Goal: Transaction & Acquisition: Purchase product/service

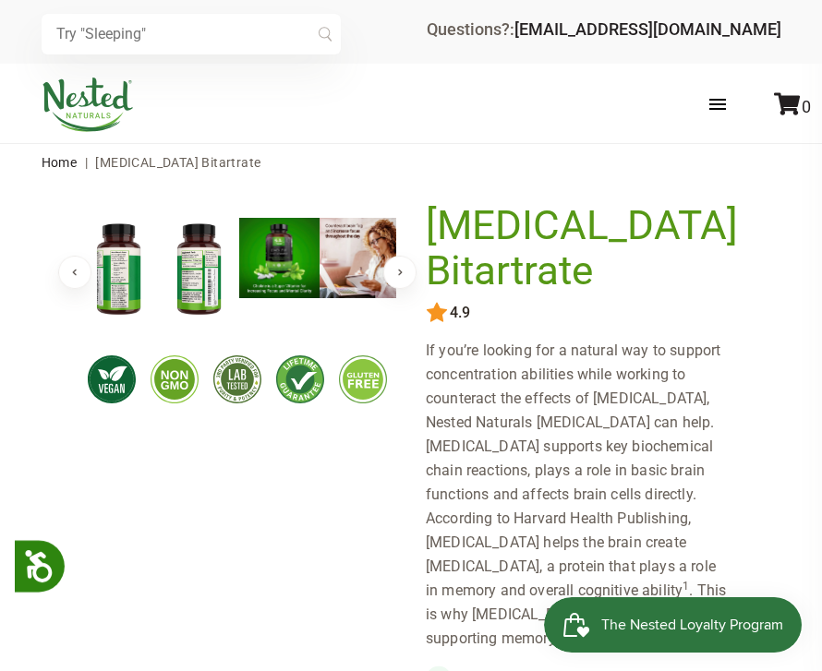
click at [188, 293] on img at bounding box center [199, 270] width 80 height 104
click at [196, 283] on img at bounding box center [199, 269] width 80 height 103
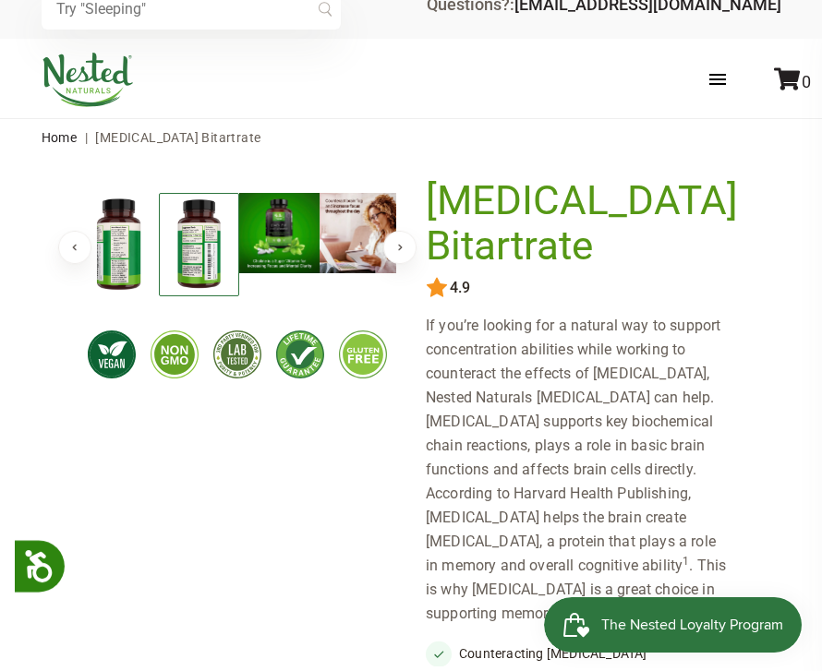
click at [88, 258] on button "Previous" at bounding box center [74, 247] width 33 height 33
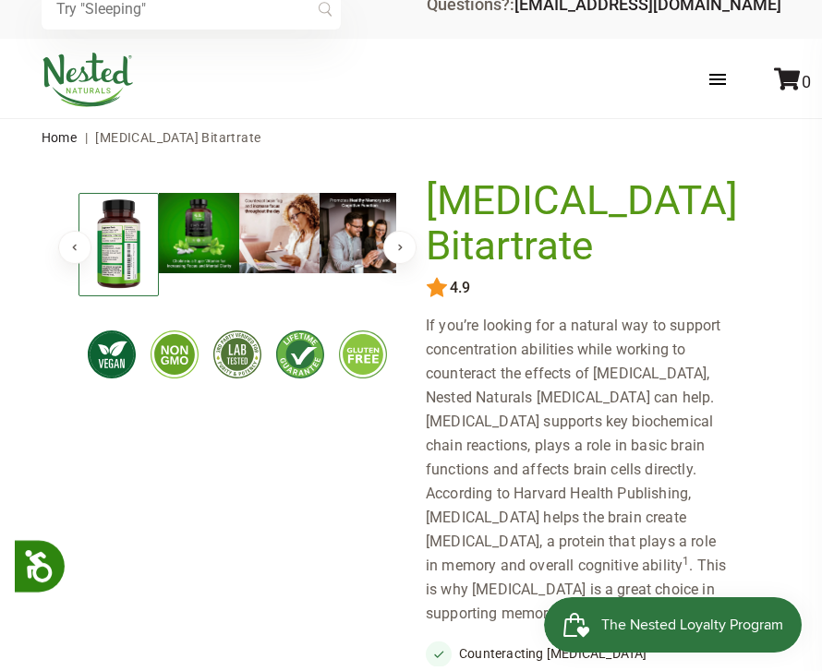
click at [77, 261] on button "Previous" at bounding box center [74, 247] width 33 height 33
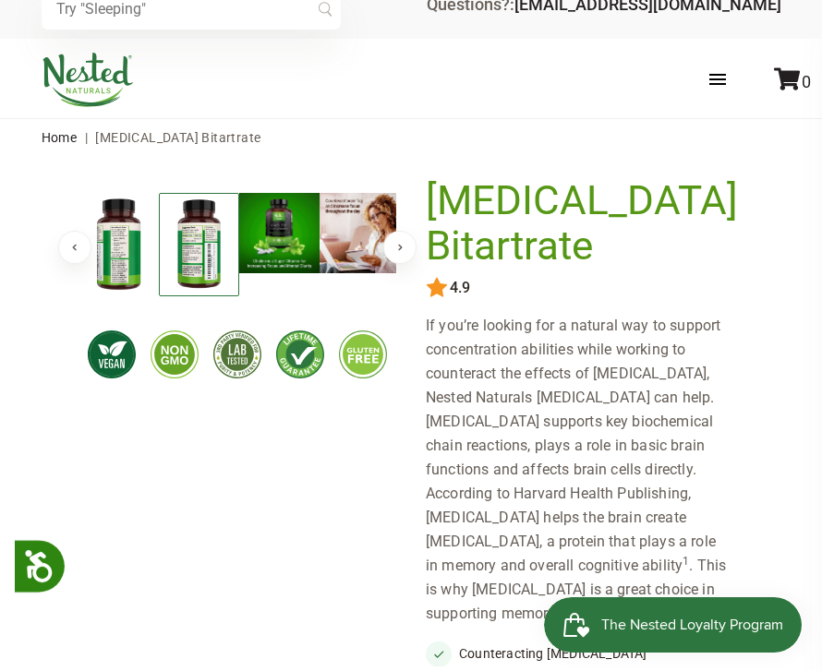
click at [79, 259] on button "Previous" at bounding box center [74, 247] width 33 height 33
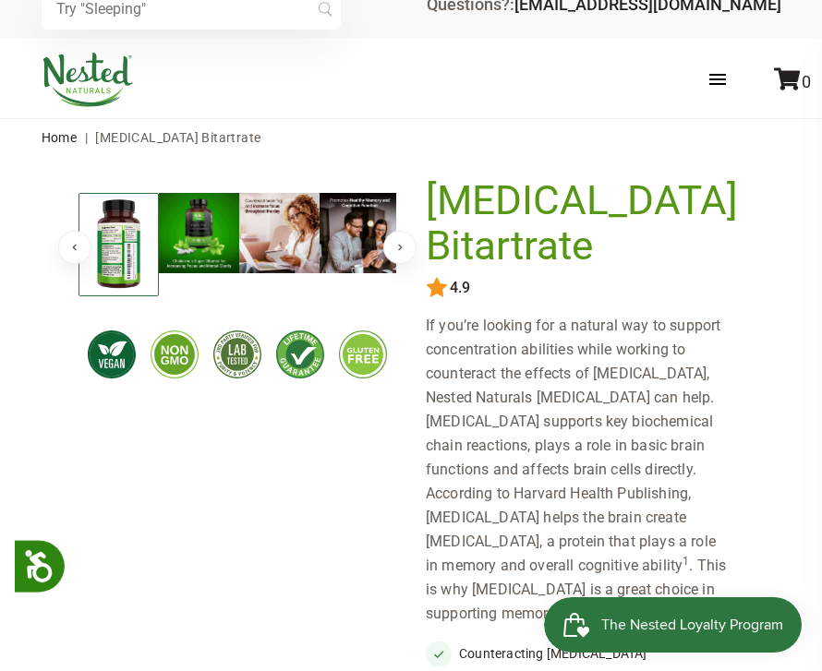
click at [81, 252] on button "Previous" at bounding box center [74, 247] width 33 height 33
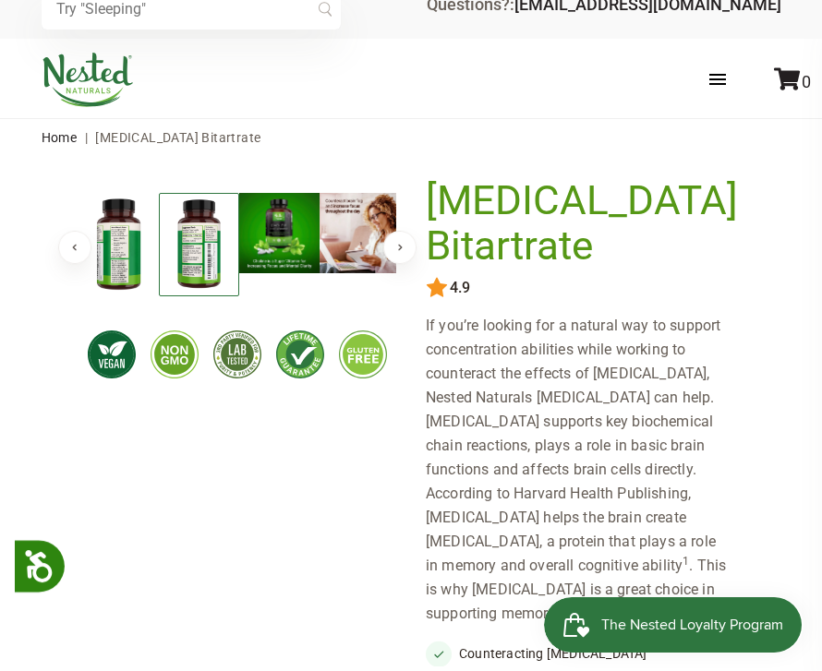
click at [69, 255] on button "Previous" at bounding box center [74, 247] width 33 height 33
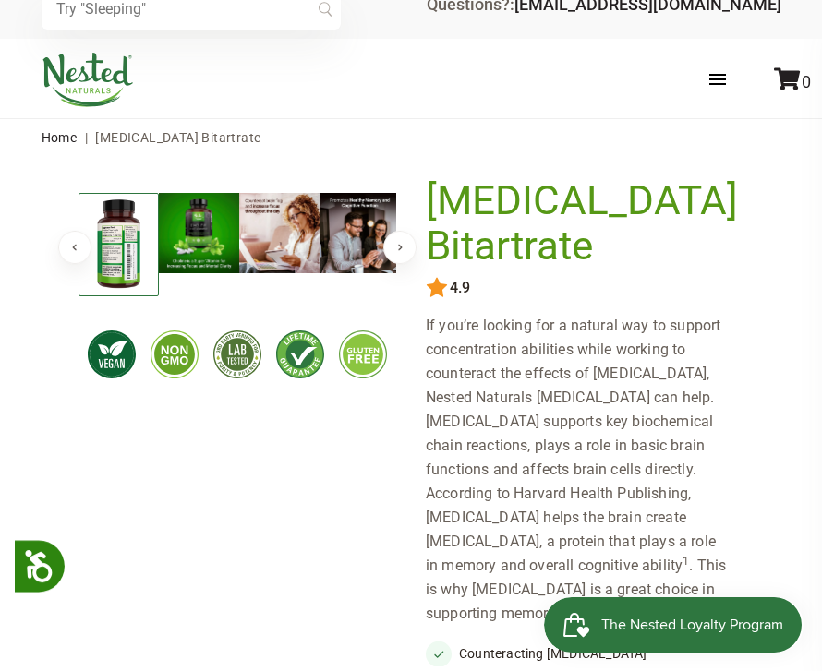
click at [64, 260] on button "Previous" at bounding box center [74, 247] width 33 height 33
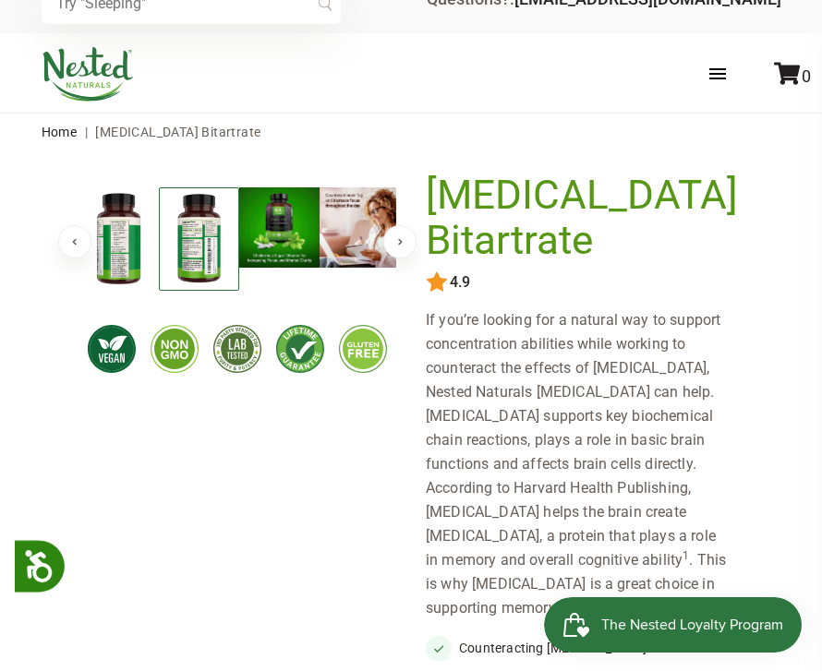
scroll to position [0, 0]
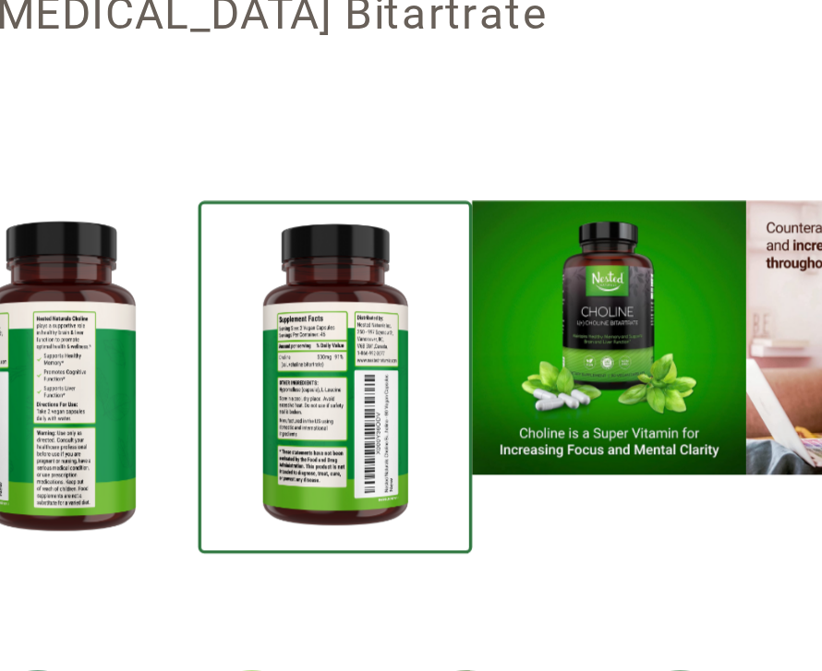
click at [239, 218] on img at bounding box center [279, 258] width 80 height 80
